Goal: Task Accomplishment & Management: Use online tool/utility

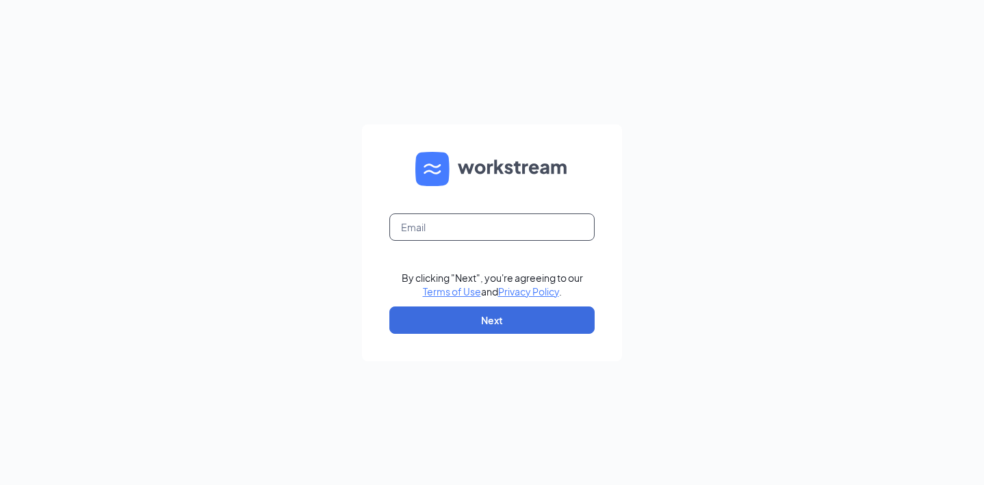
click at [422, 232] on input "text" at bounding box center [491, 226] width 205 height 27
type input "[EMAIL_ADDRESS][DOMAIN_NAME]"
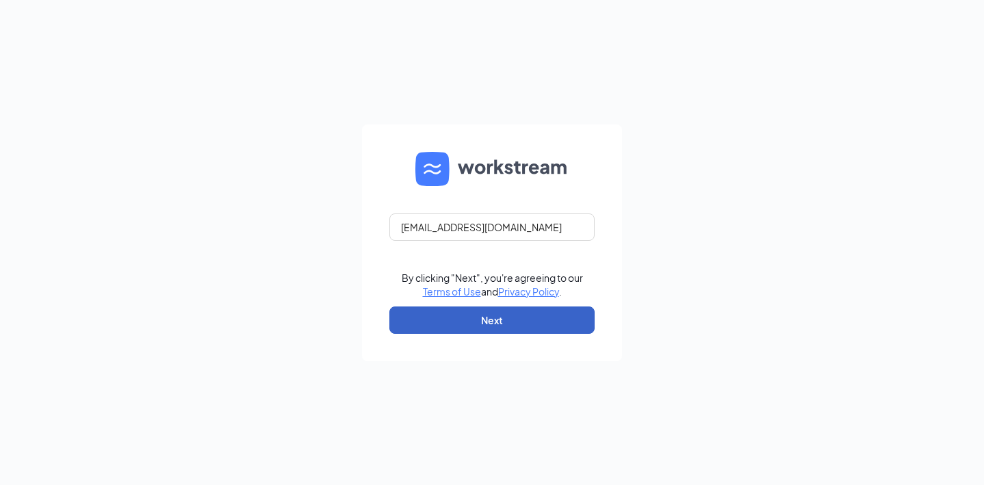
click at [509, 319] on button "Next" at bounding box center [491, 319] width 205 height 27
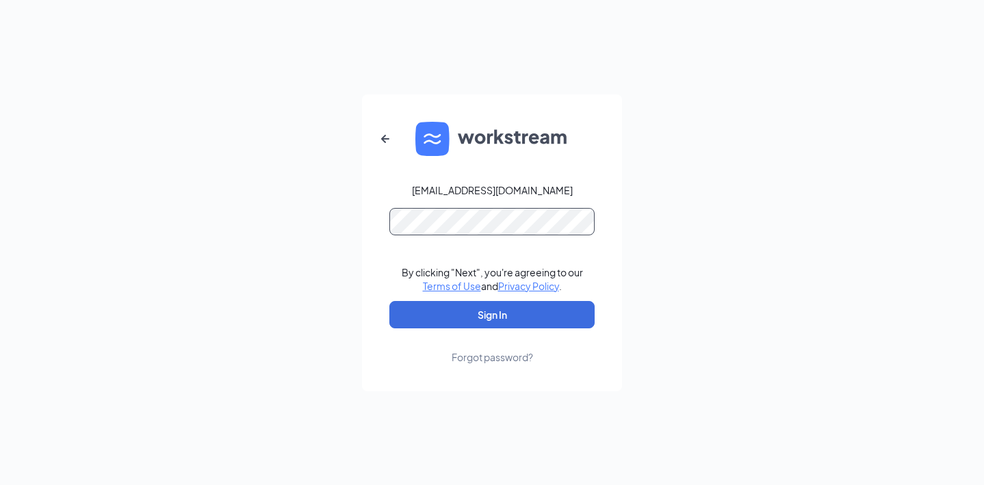
click at [389, 301] on button "Sign In" at bounding box center [491, 314] width 205 height 27
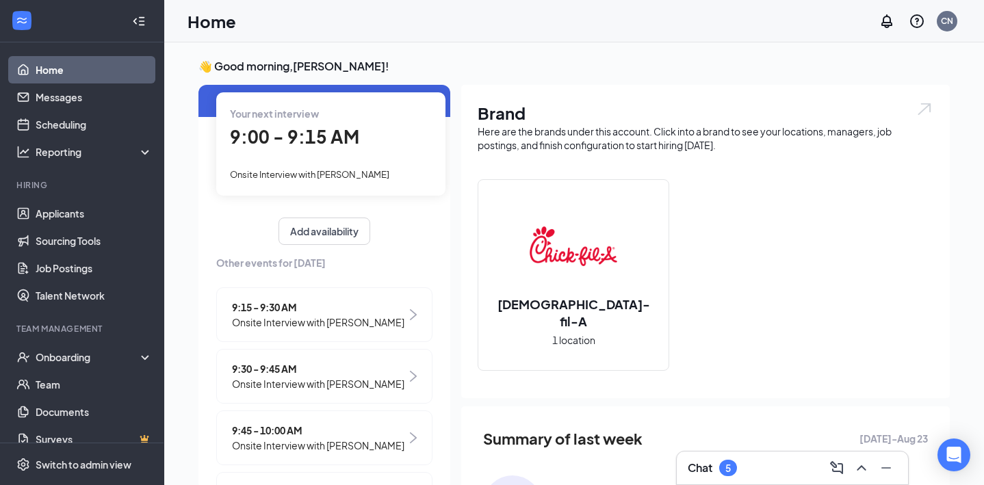
scroll to position [48, 0]
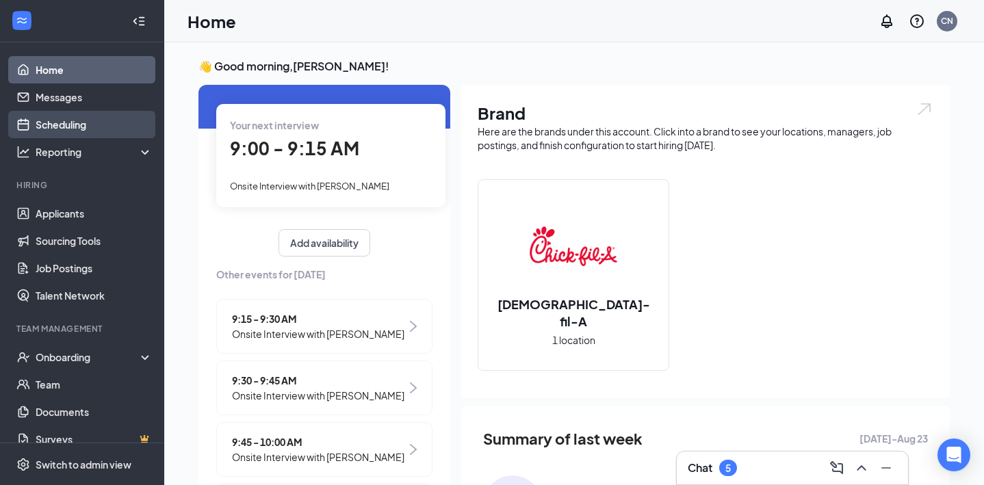
click at [90, 135] on link "Scheduling" at bounding box center [94, 124] width 117 height 27
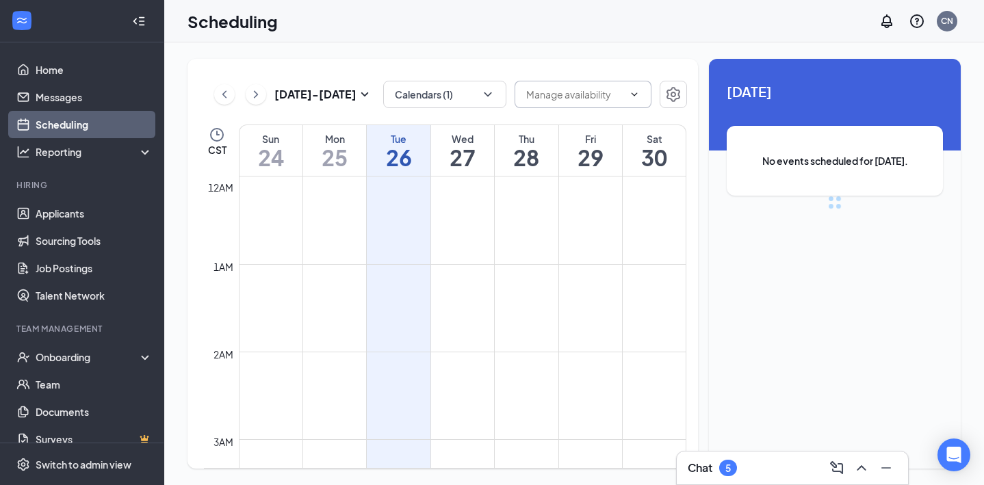
scroll to position [672, 0]
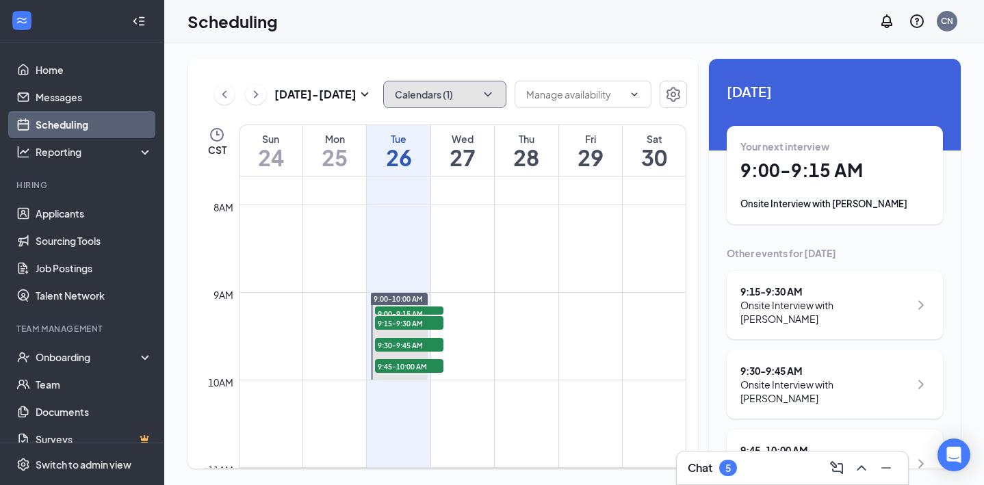
click at [486, 94] on icon "ChevronDown" at bounding box center [488, 94] width 8 height 4
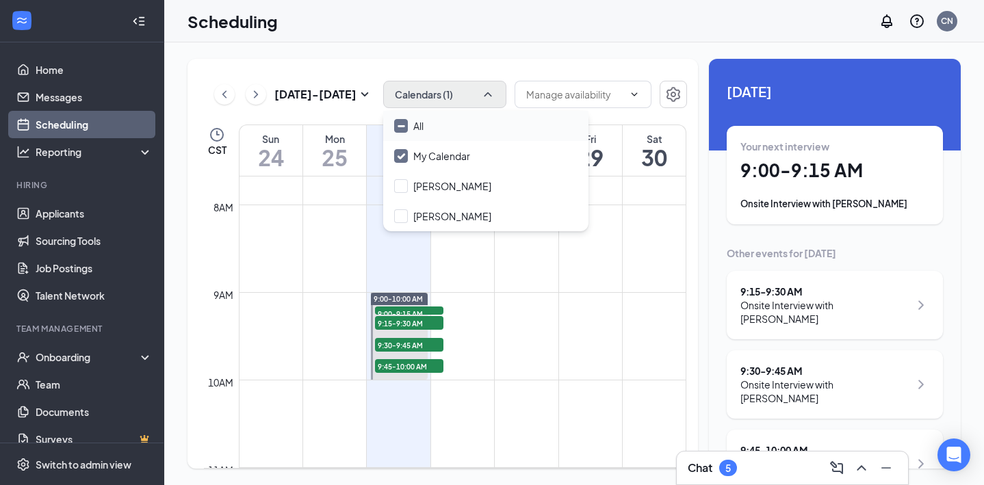
click at [404, 127] on input "All" at bounding box center [408, 126] width 29 height 14
checkbox input "true"
click at [382, 63] on div "Aug 24 - Aug 30 All calendars CST Sun 24 Mon 25 Tue 26 Wed 27 Thu 28 Fri 29 Sat…" at bounding box center [442, 264] width 510 height 410
